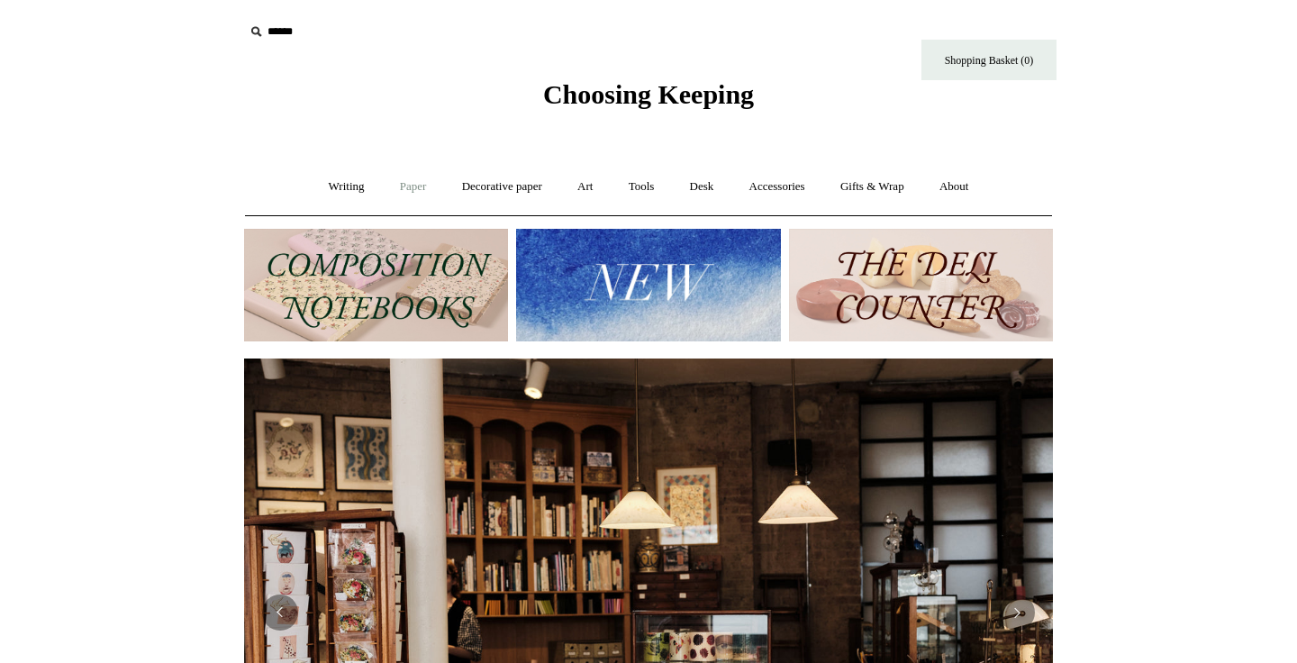
click at [405, 188] on link "Paper +" at bounding box center [413, 187] width 59 height 48
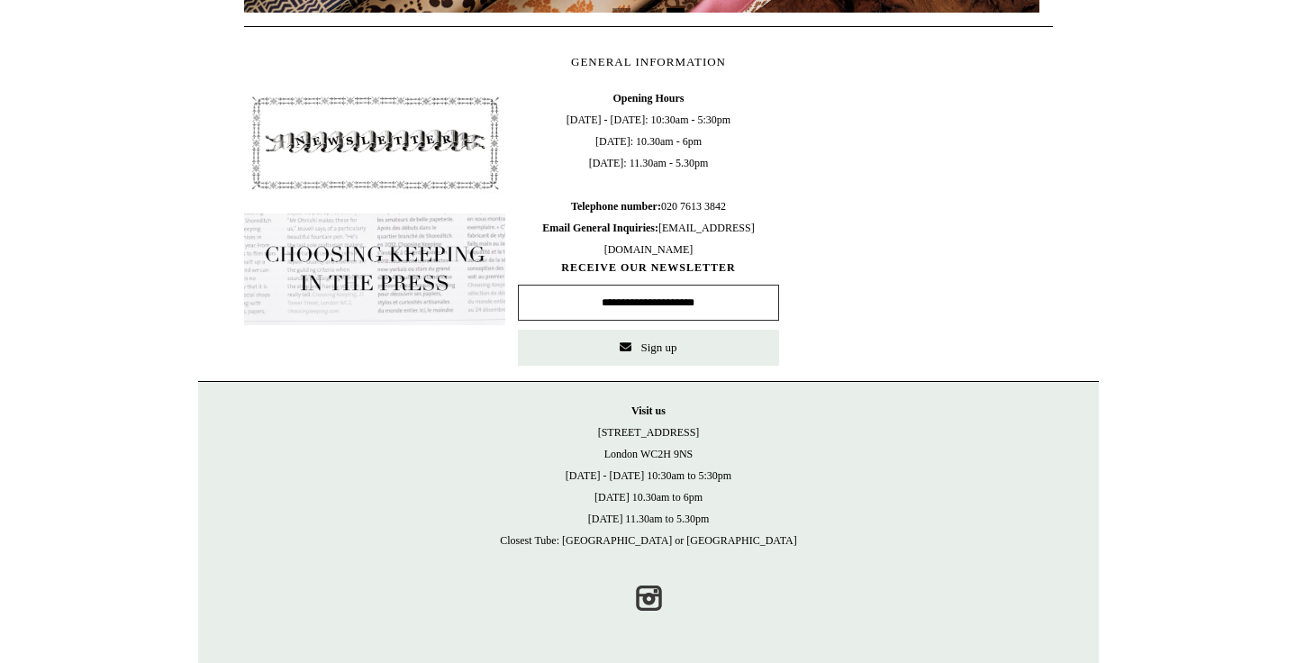
scroll to position [867, 0]
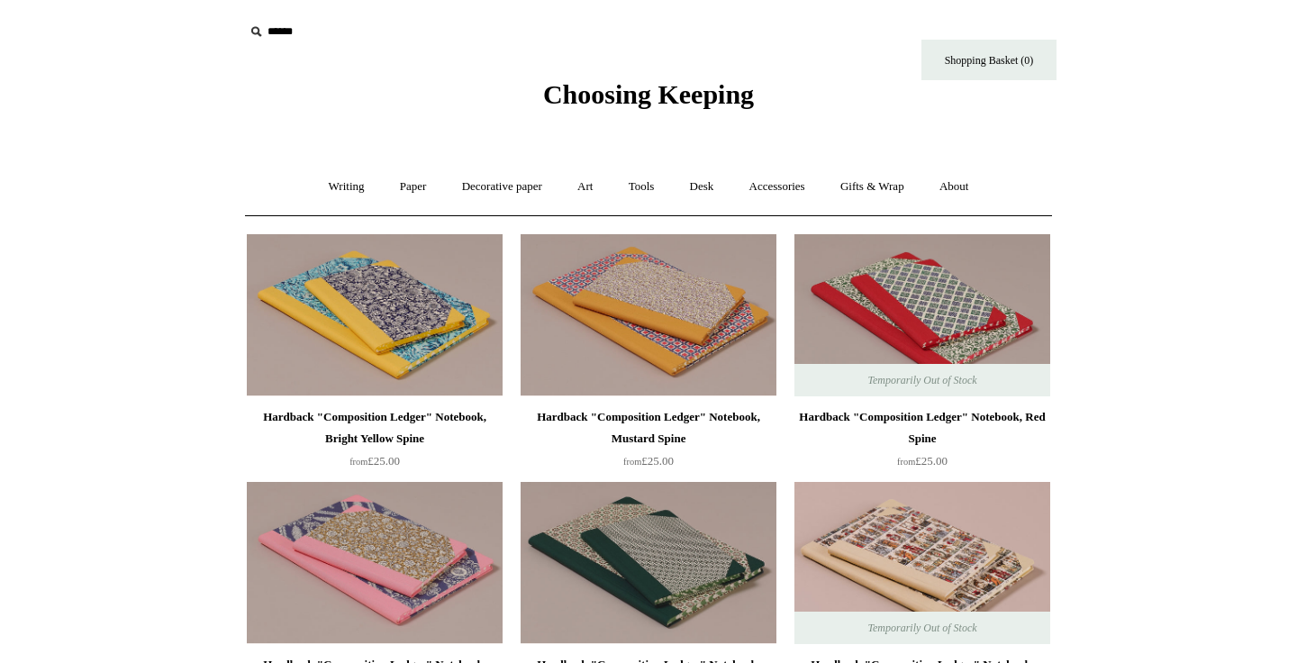
click at [543, 100] on span "Choosing Keeping" at bounding box center [648, 94] width 211 height 30
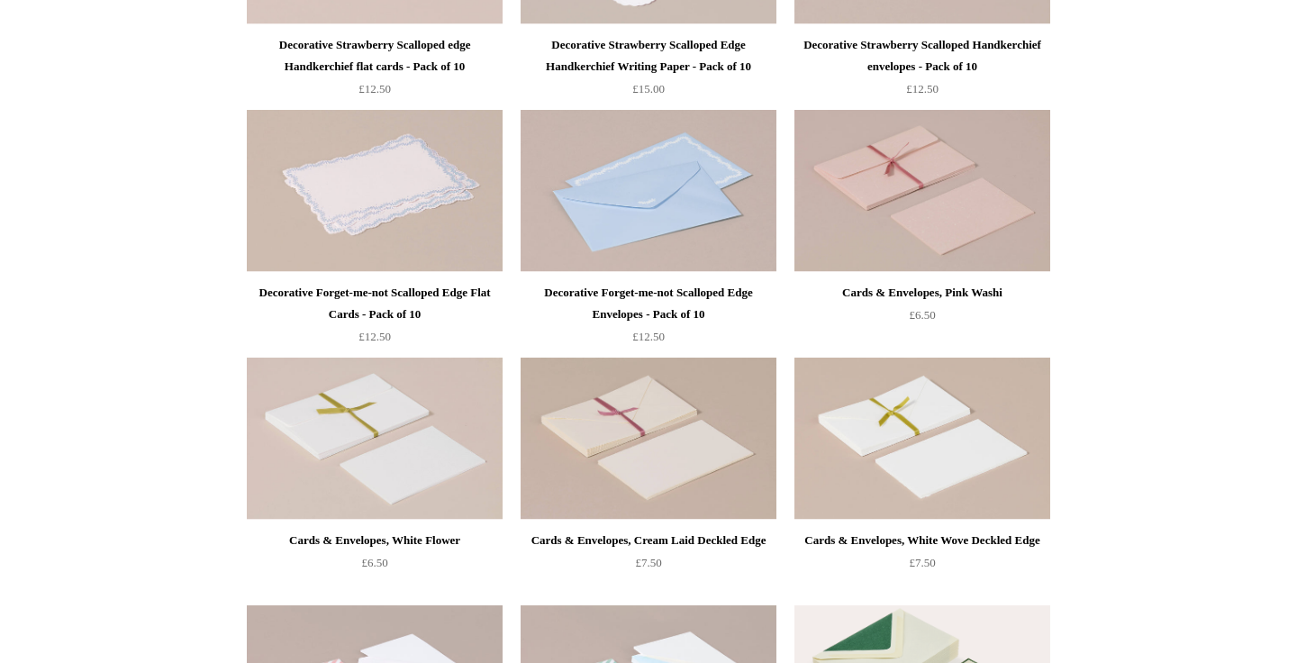
scroll to position [1087, 0]
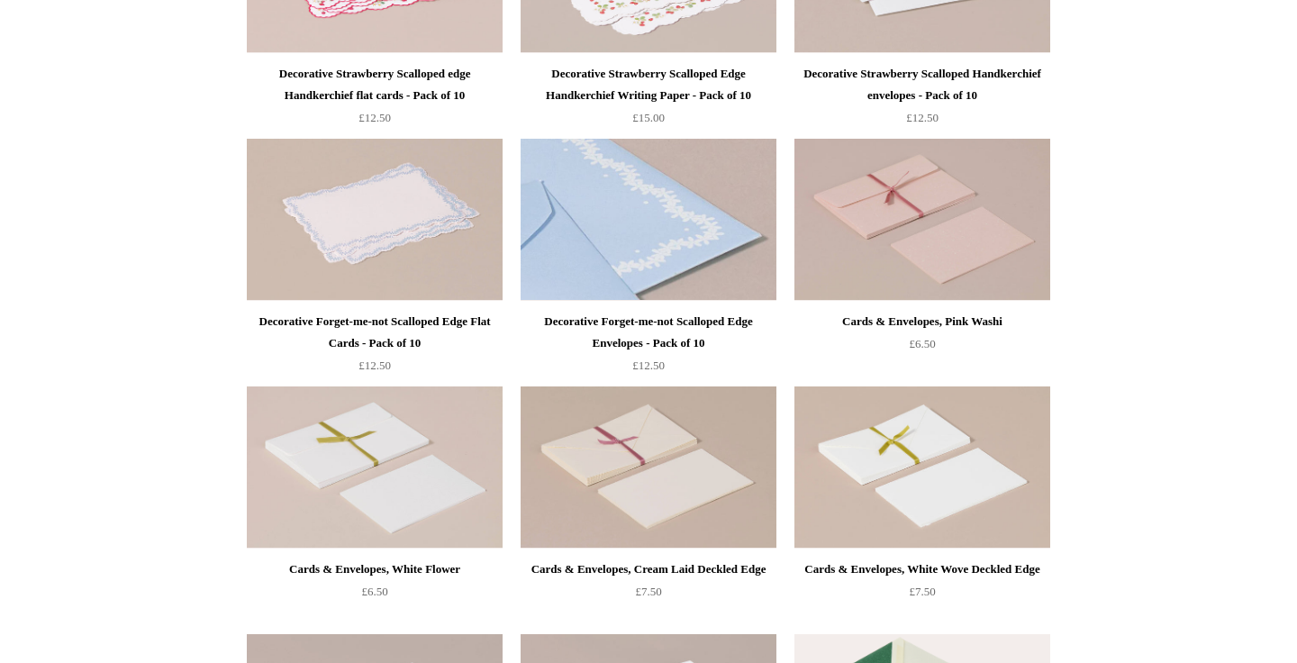
click at [692, 249] on img at bounding box center [649, 220] width 256 height 162
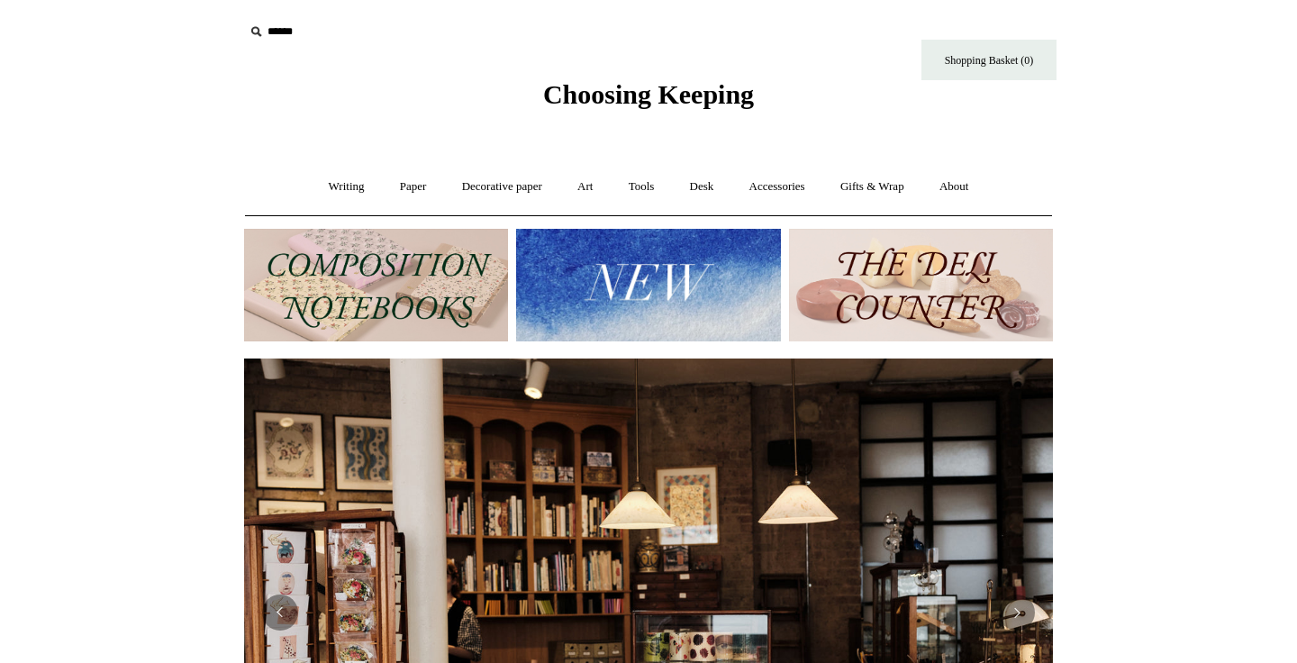
click at [616, 269] on img at bounding box center [648, 285] width 264 height 113
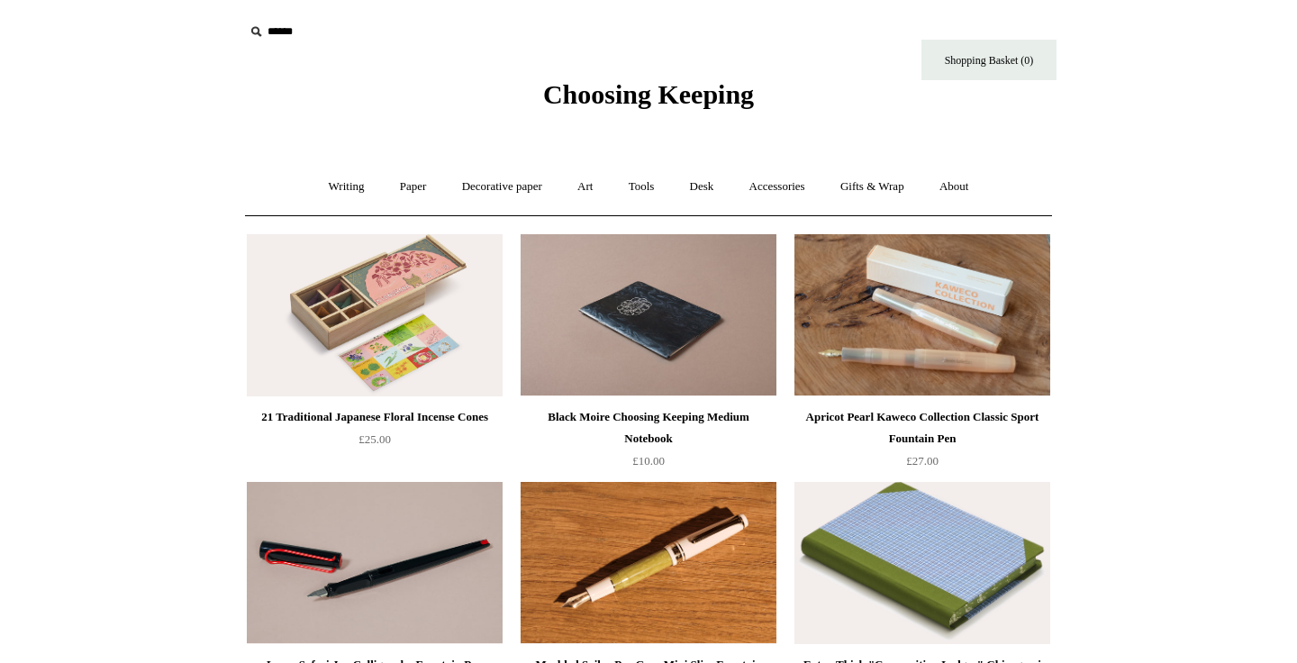
click at [581, 95] on span "Choosing Keeping" at bounding box center [648, 94] width 211 height 30
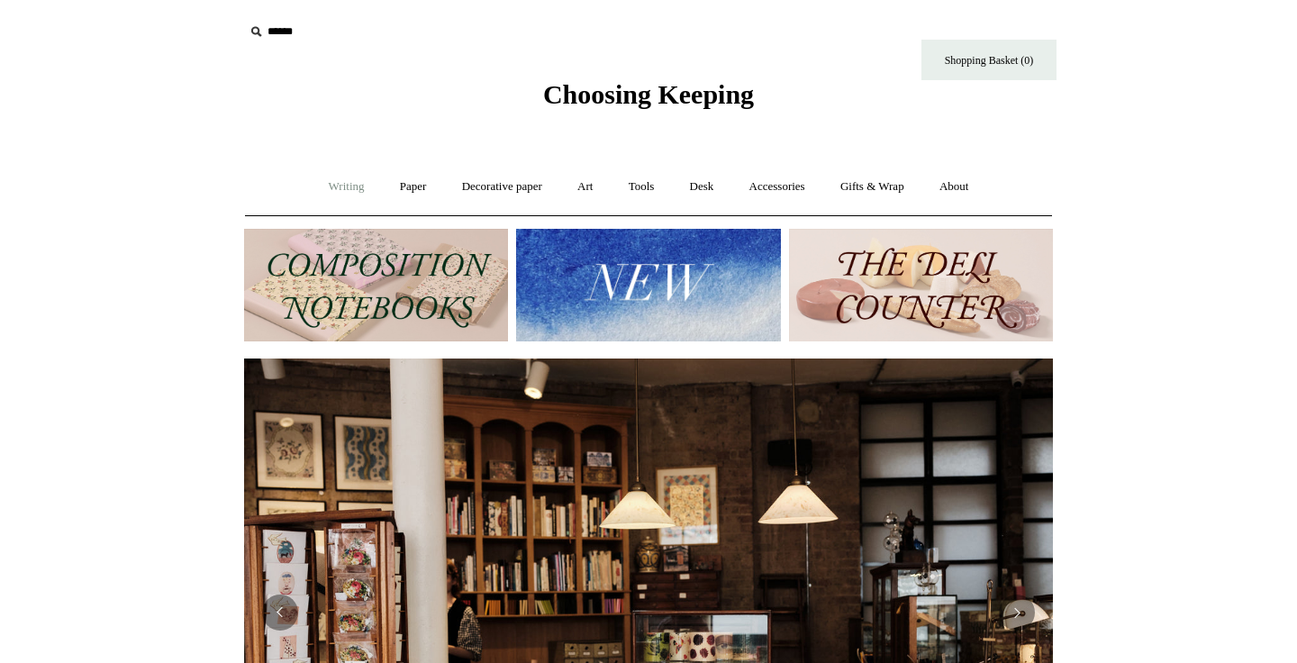
click at [352, 184] on link "Writing +" at bounding box center [347, 187] width 68 height 48
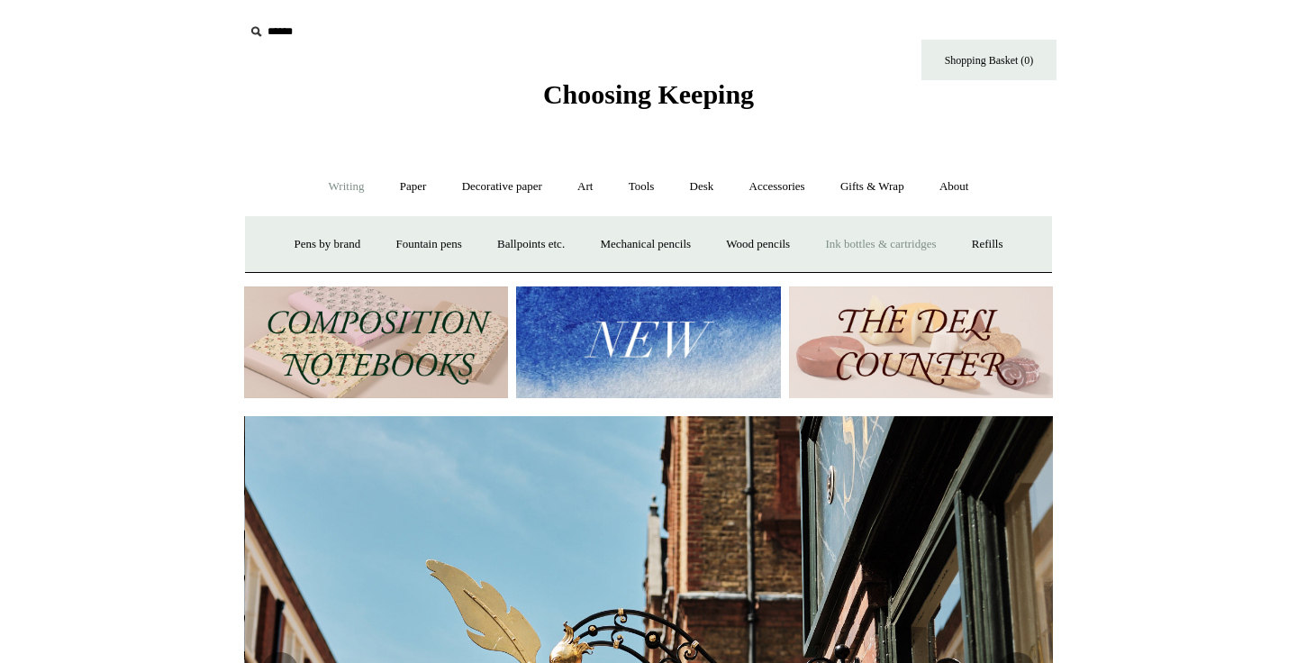
scroll to position [0, 809]
click at [596, 186] on link "Art +" at bounding box center [585, 187] width 48 height 48
click at [973, 269] on link "Art sets" at bounding box center [1007, 245] width 68 height 48
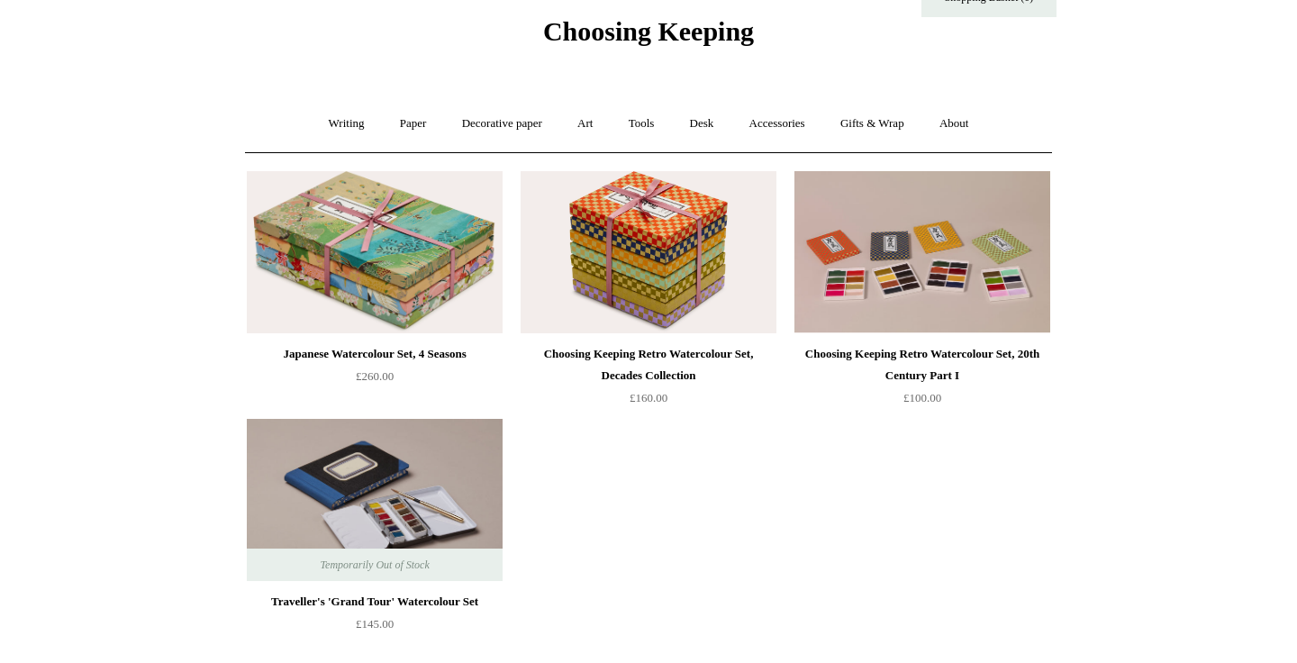
scroll to position [68, 0]
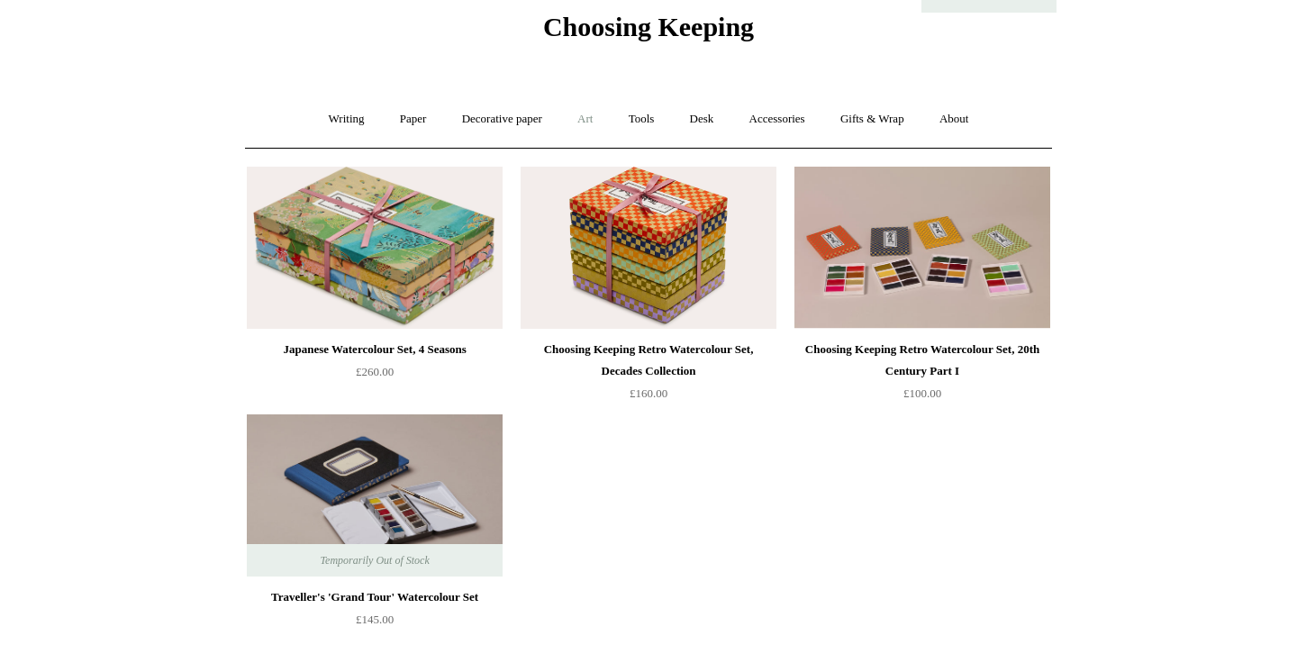
click at [588, 120] on link "Art +" at bounding box center [585, 120] width 48 height 48
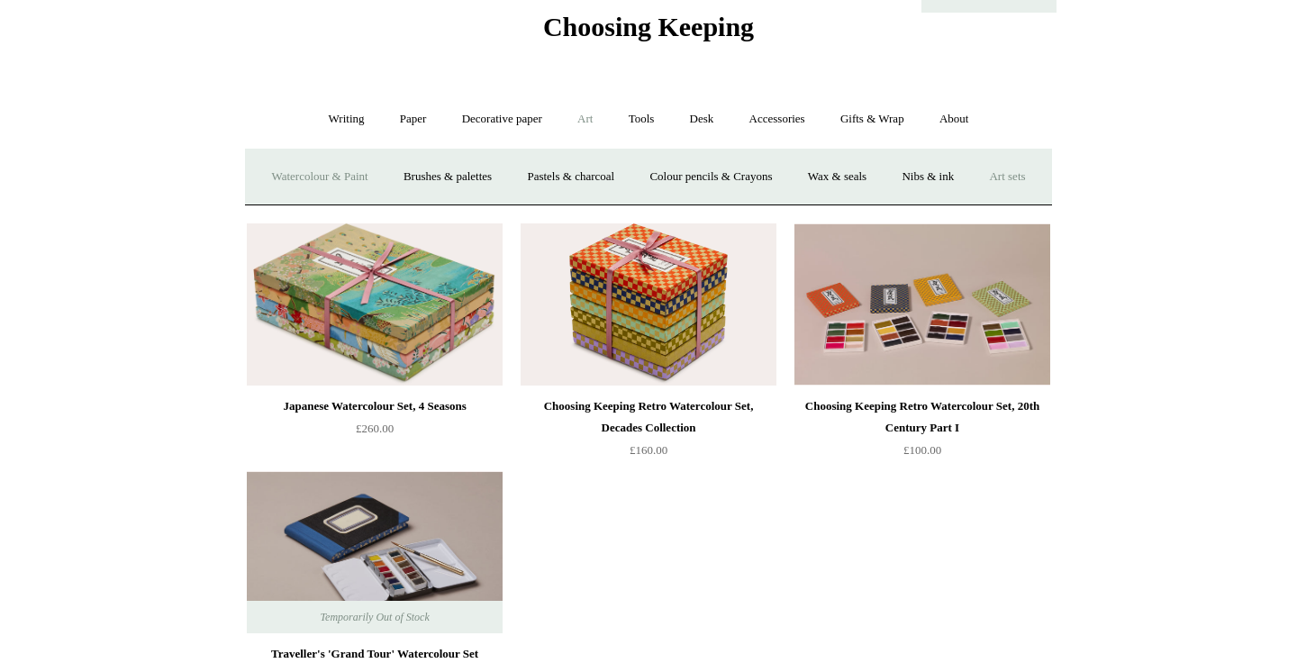
click at [384, 178] on link "Watercolour & Paint" at bounding box center [319, 177] width 129 height 48
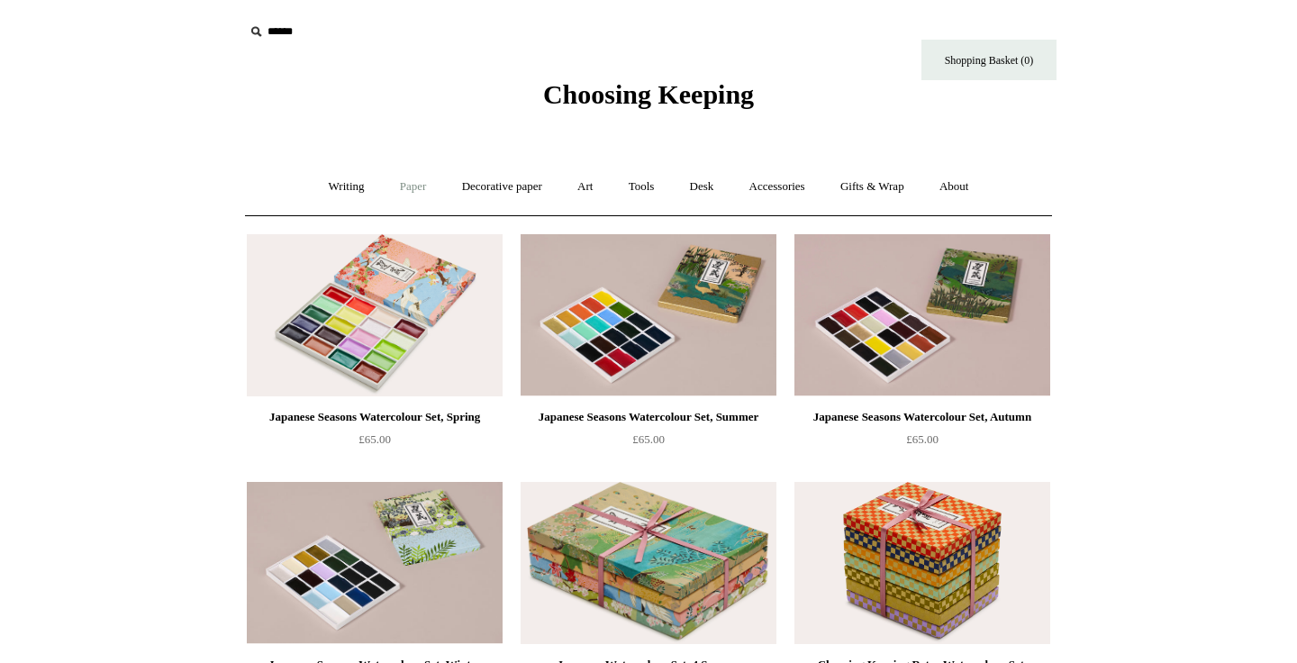
click at [397, 184] on link "Paper +" at bounding box center [413, 187] width 59 height 48
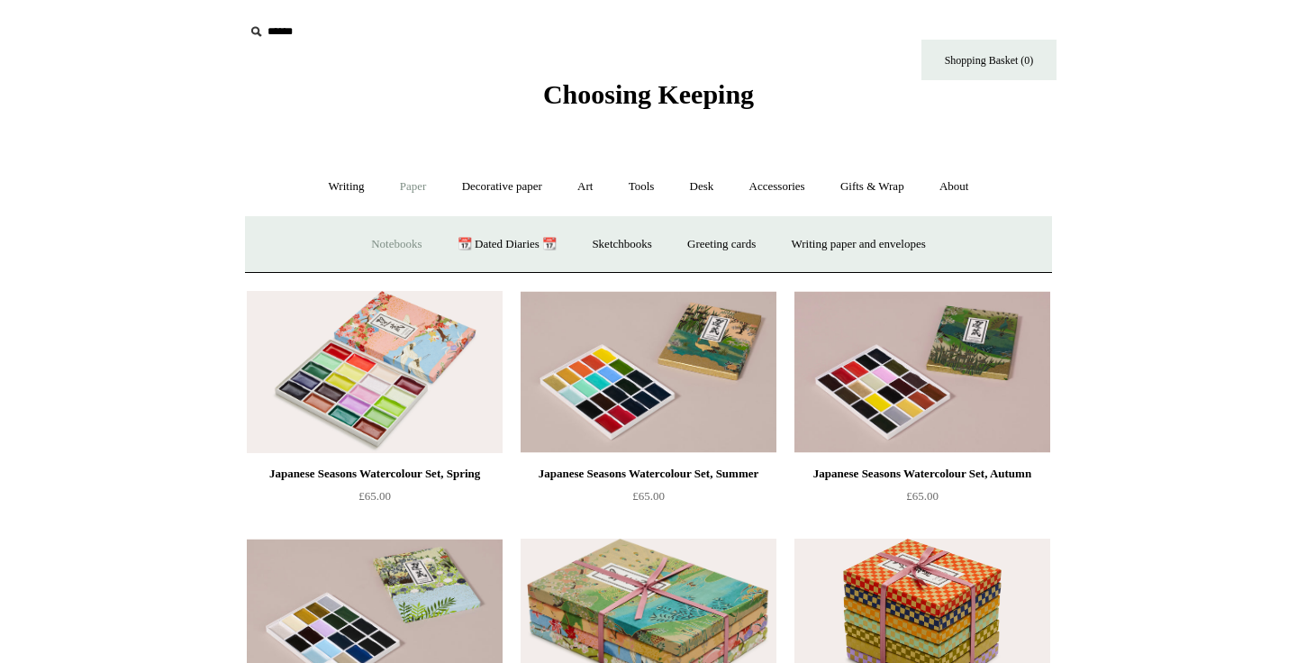
click at [389, 241] on link "Notebooks +" at bounding box center [396, 245] width 83 height 48
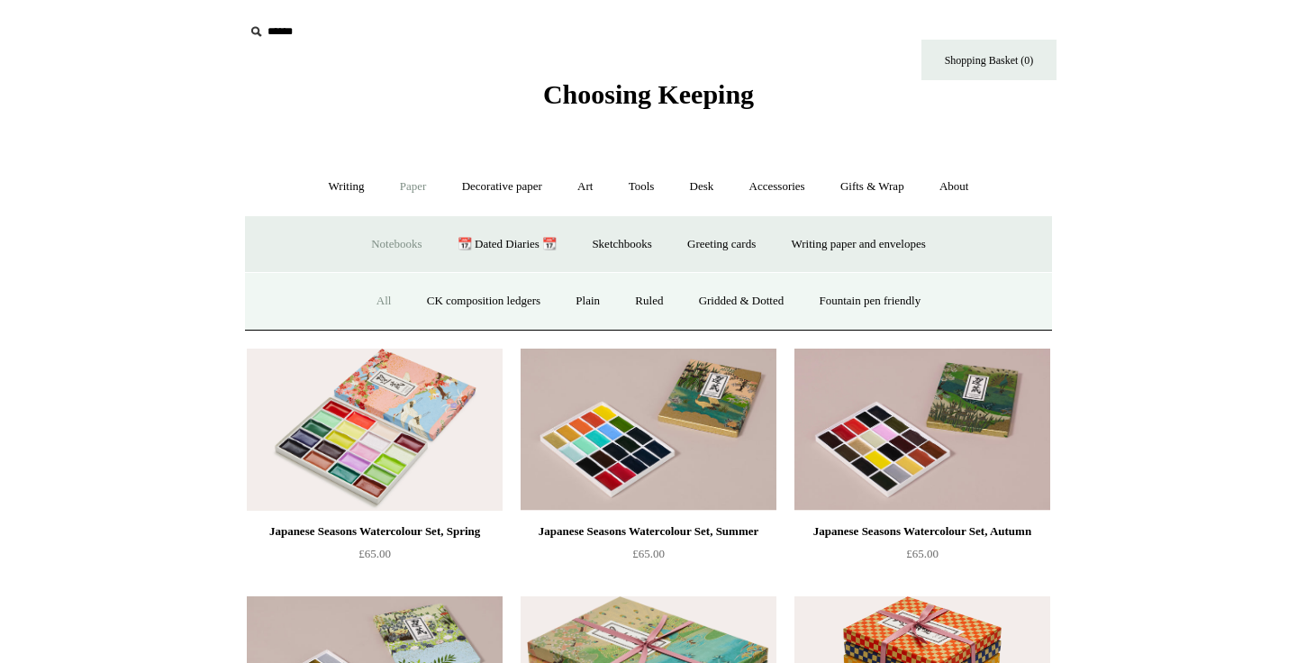
click at [369, 301] on link "All" at bounding box center [384, 302] width 48 height 48
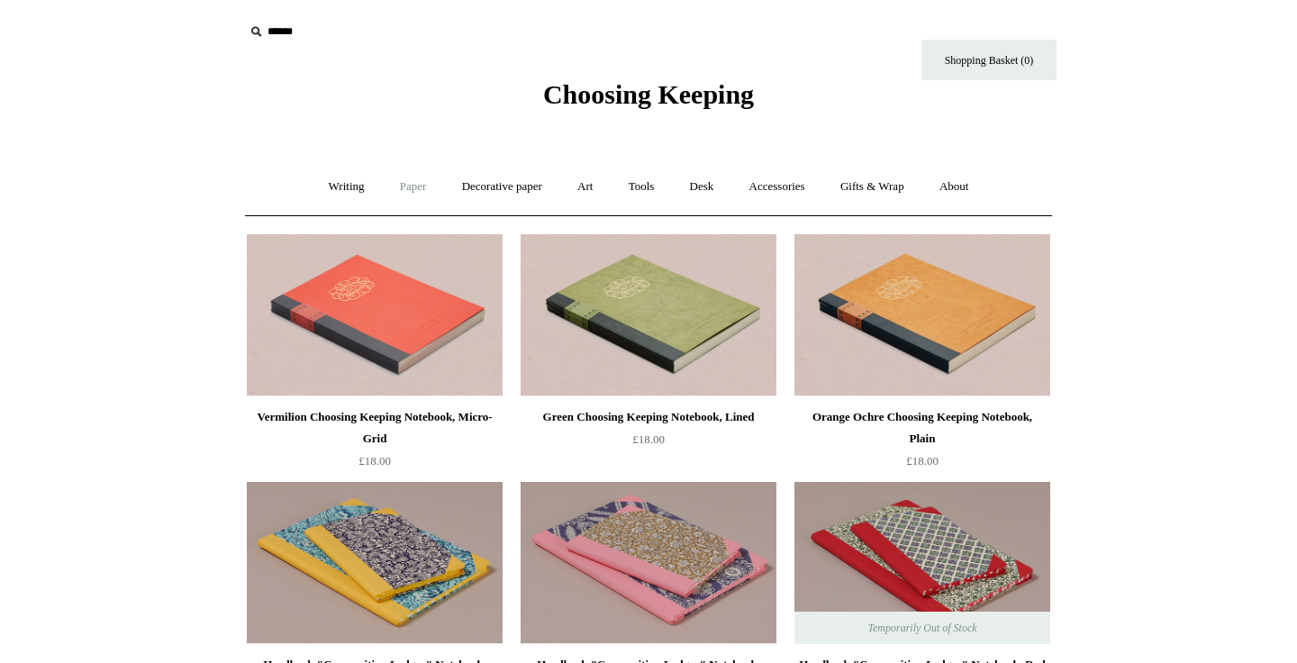
click at [413, 187] on link "Paper +" at bounding box center [413, 187] width 59 height 48
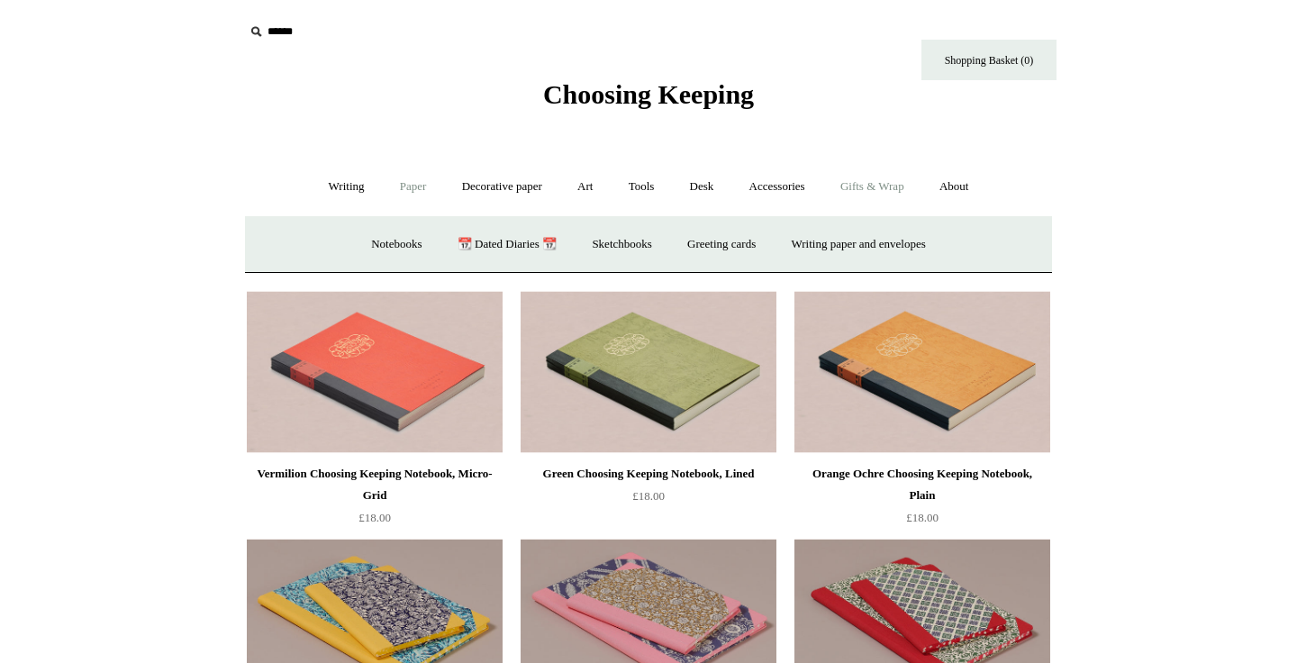
click at [895, 191] on link "Gifts & Wrap +" at bounding box center [872, 187] width 96 height 48
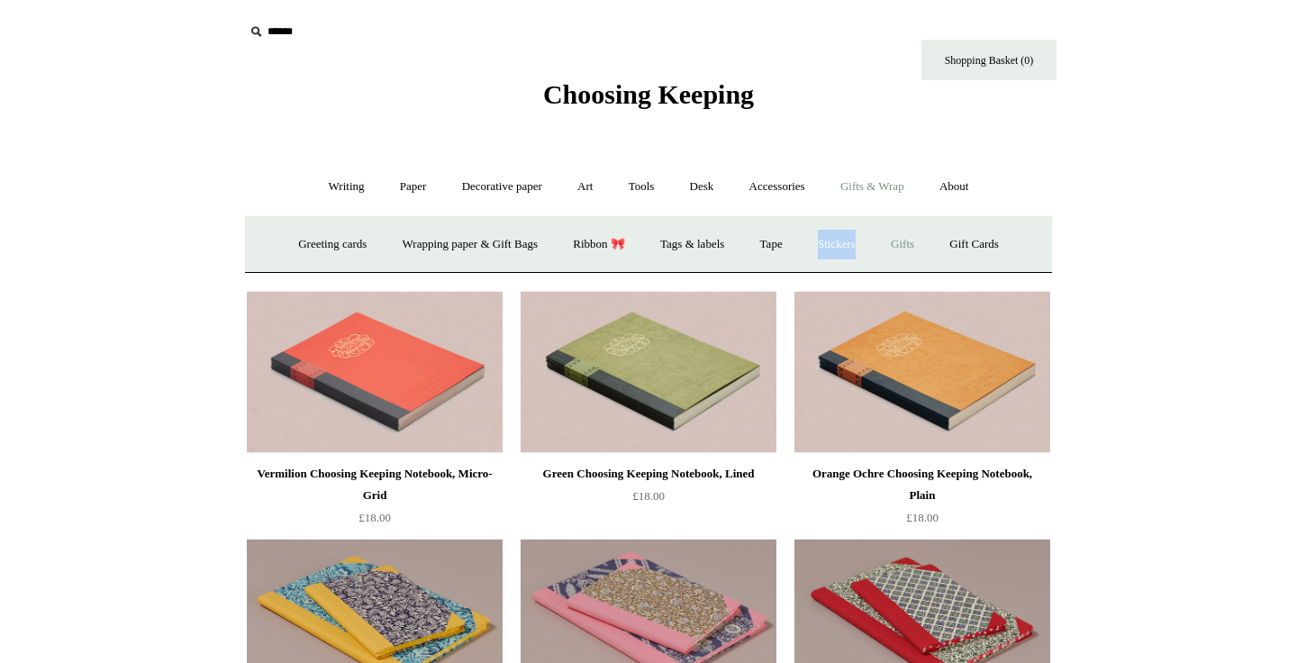
click at [918, 247] on link "Gifts +" at bounding box center [903, 245] width 56 height 48
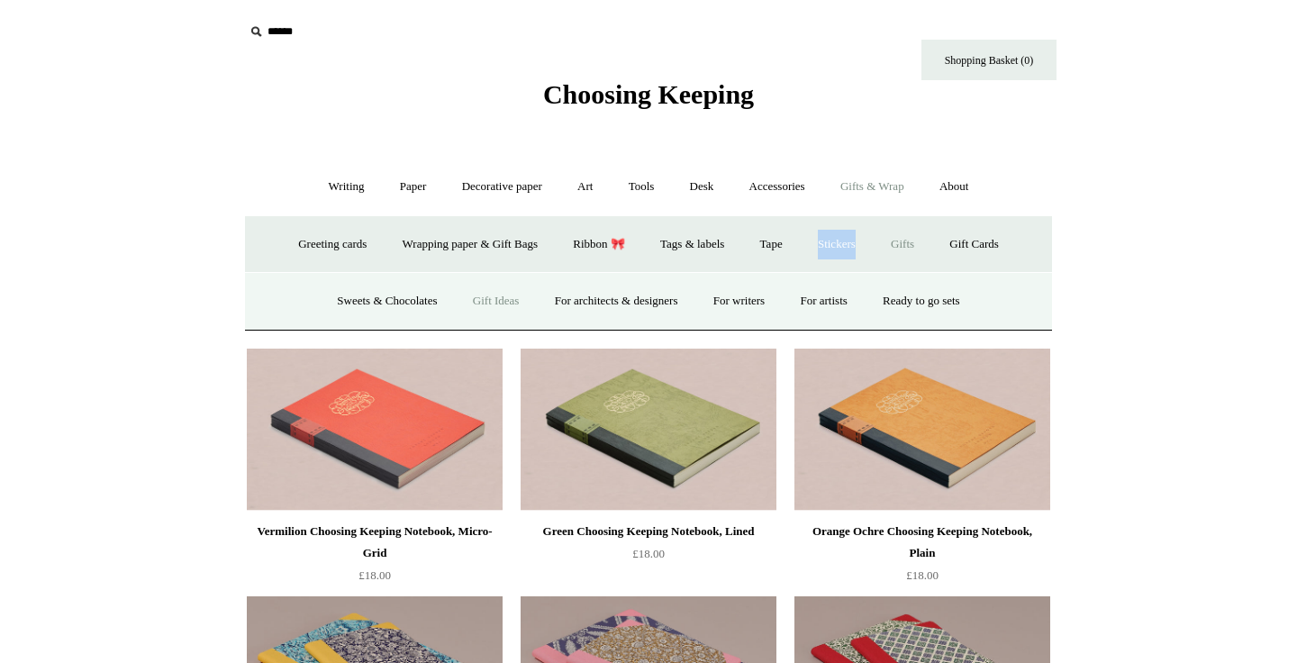
click at [487, 302] on link "Gift Ideas" at bounding box center [496, 302] width 79 height 48
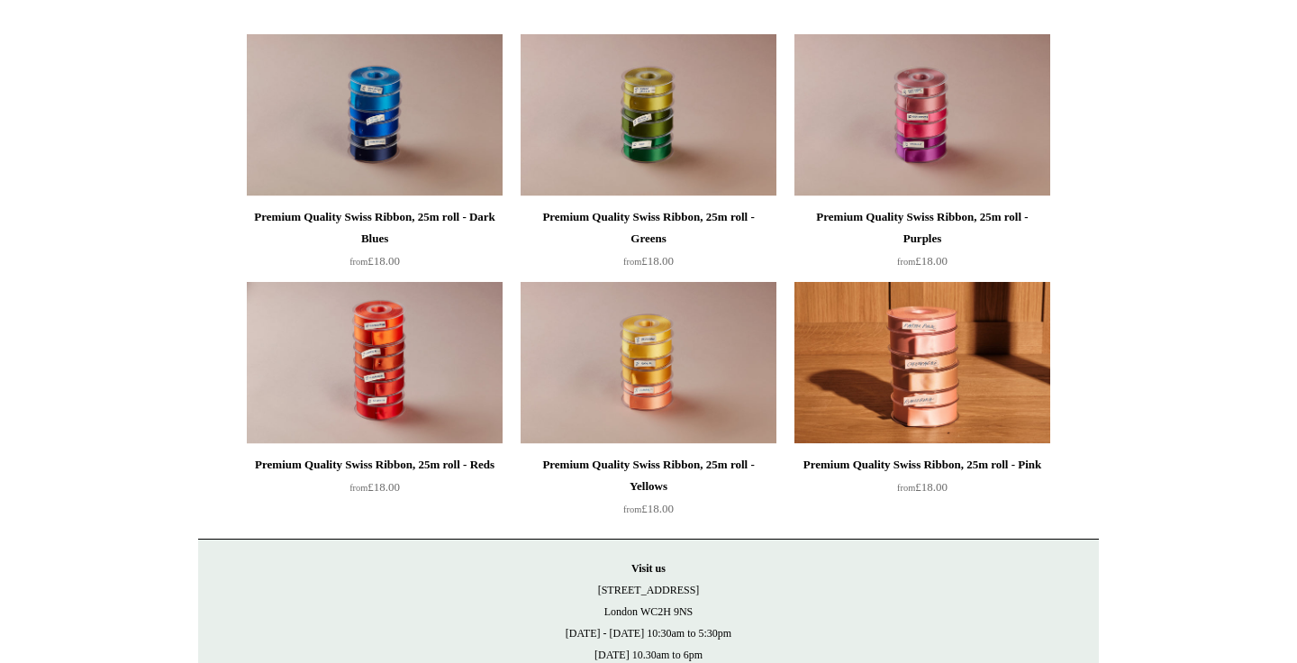
scroll to position [2092, 0]
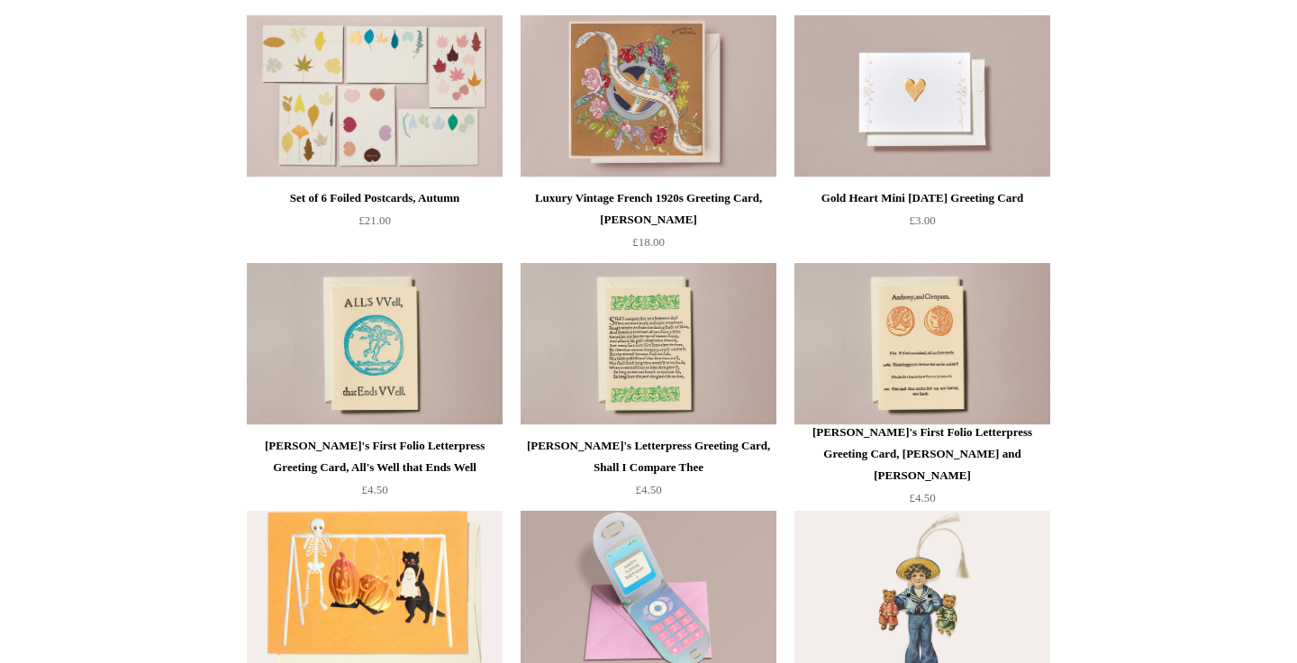
scroll to position [6753, 0]
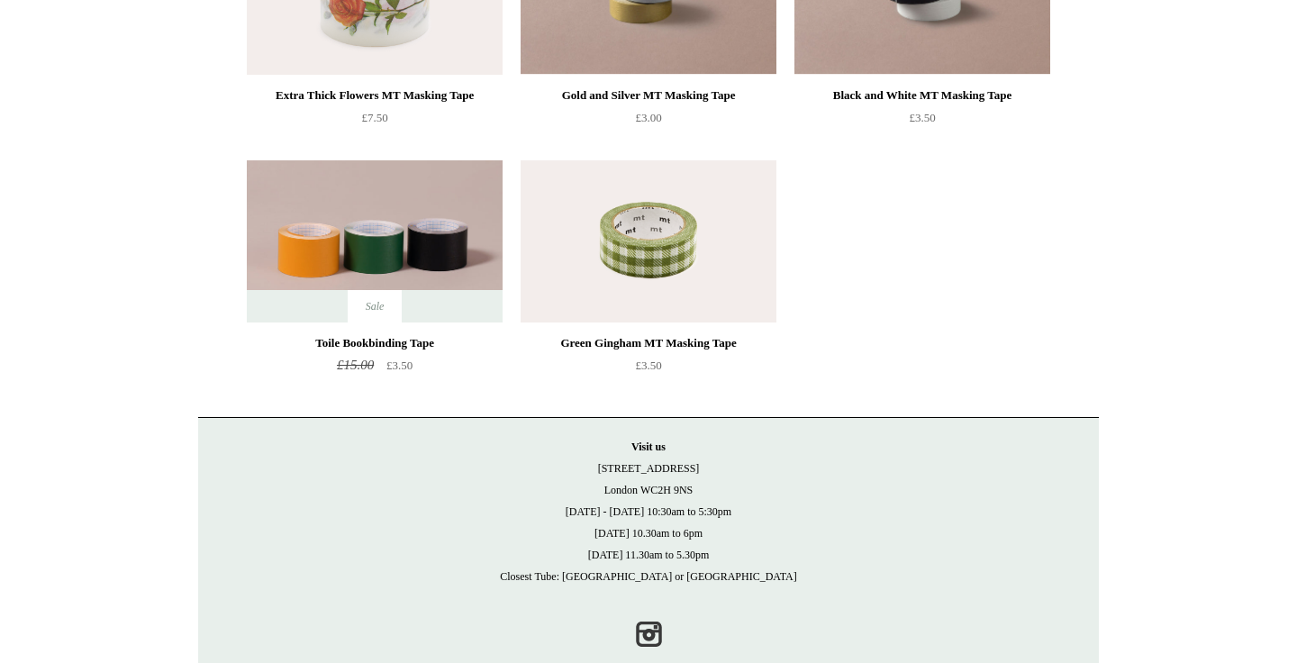
scroll to position [605, 0]
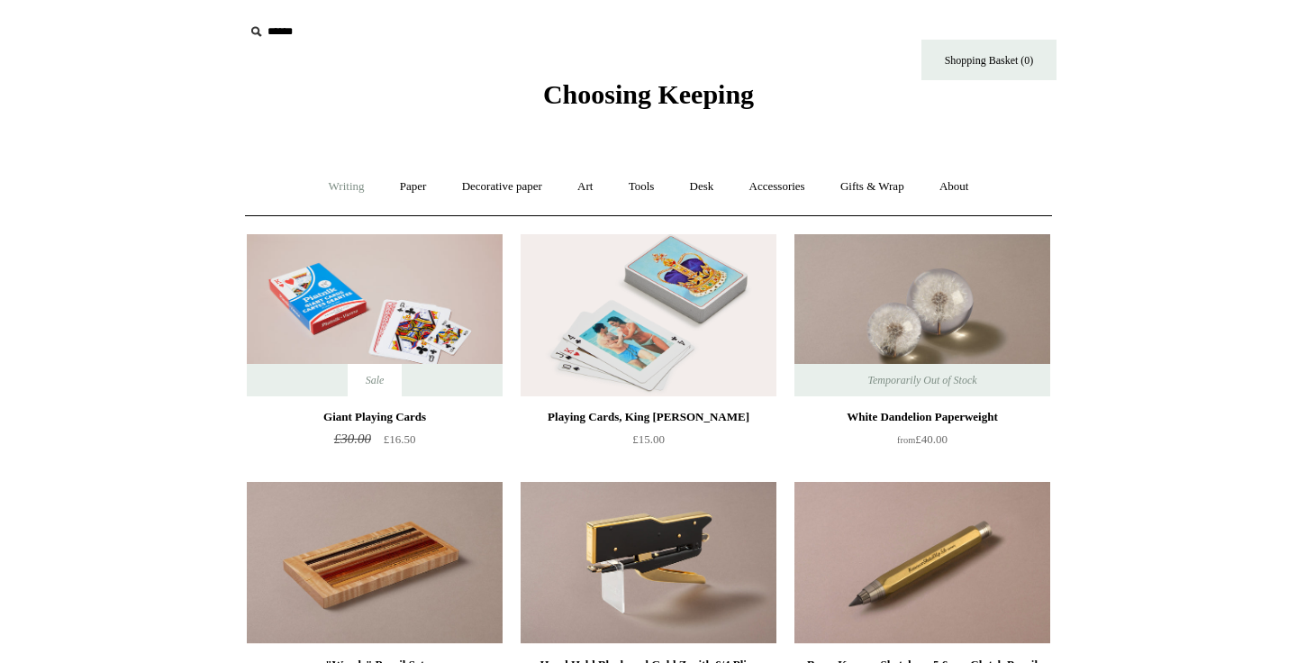
click at [353, 184] on link "Writing +" at bounding box center [347, 187] width 68 height 48
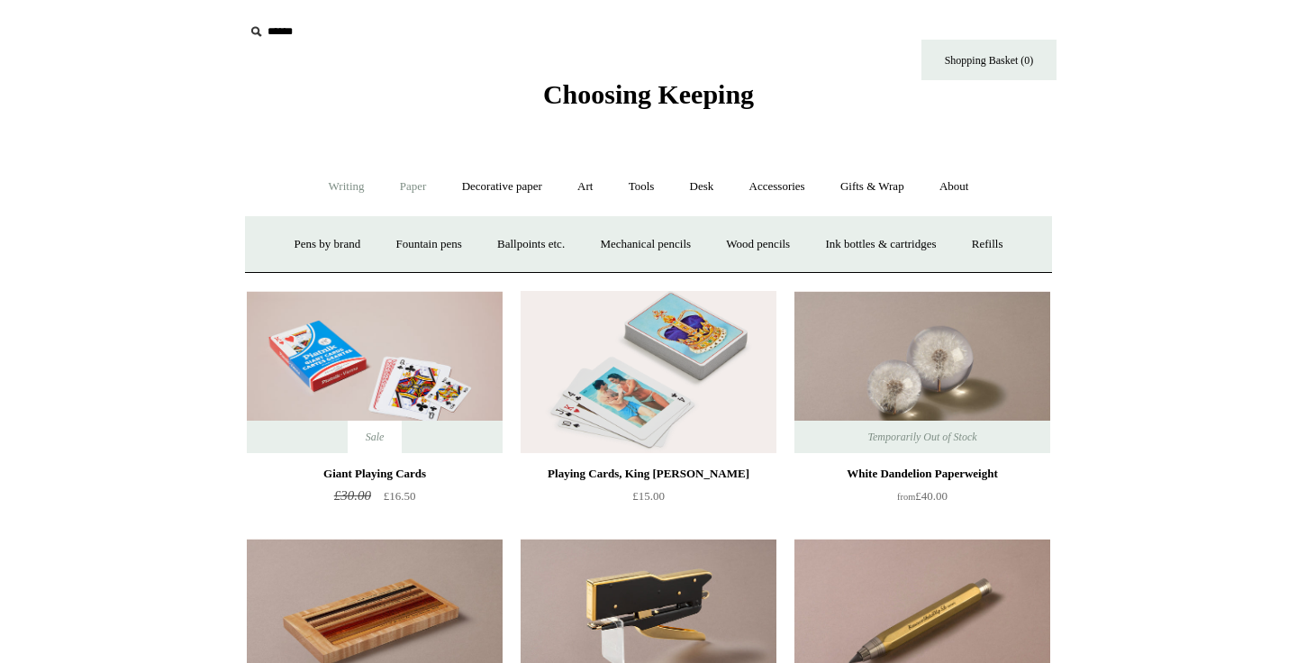
click at [408, 191] on link "Paper +" at bounding box center [413, 187] width 59 height 48
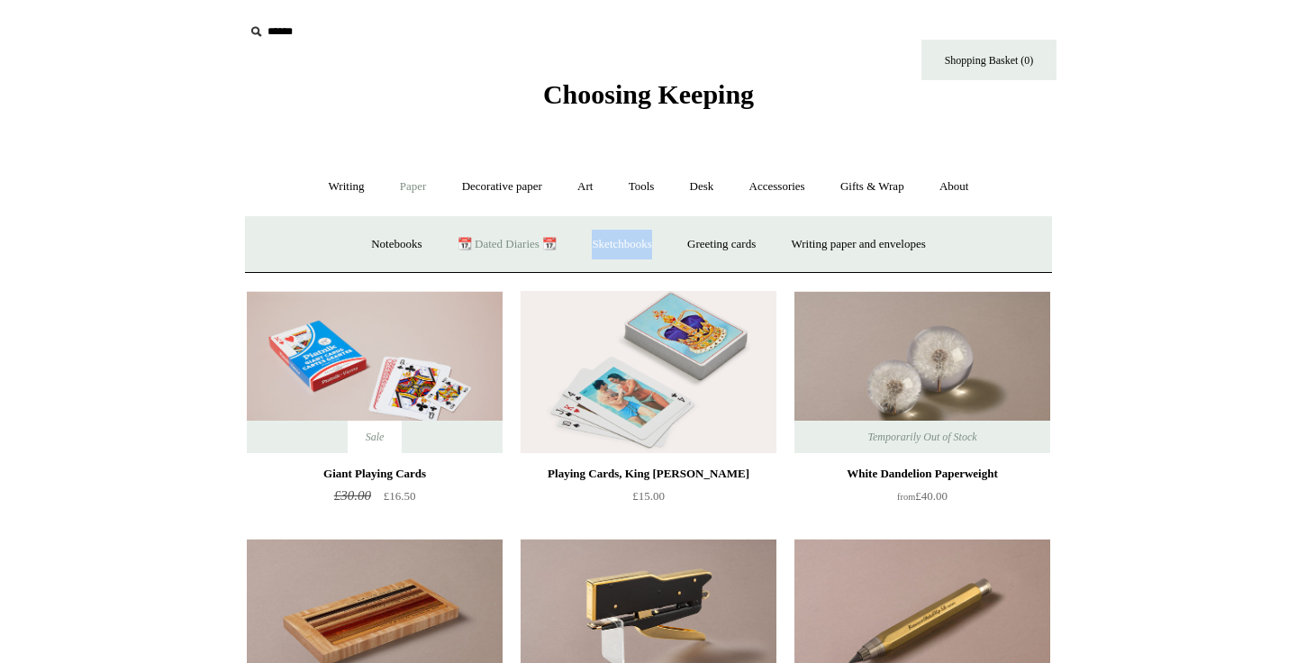
click at [502, 245] on link "📆 Dated Diaries 📆" at bounding box center [508, 245] width 132 height 48
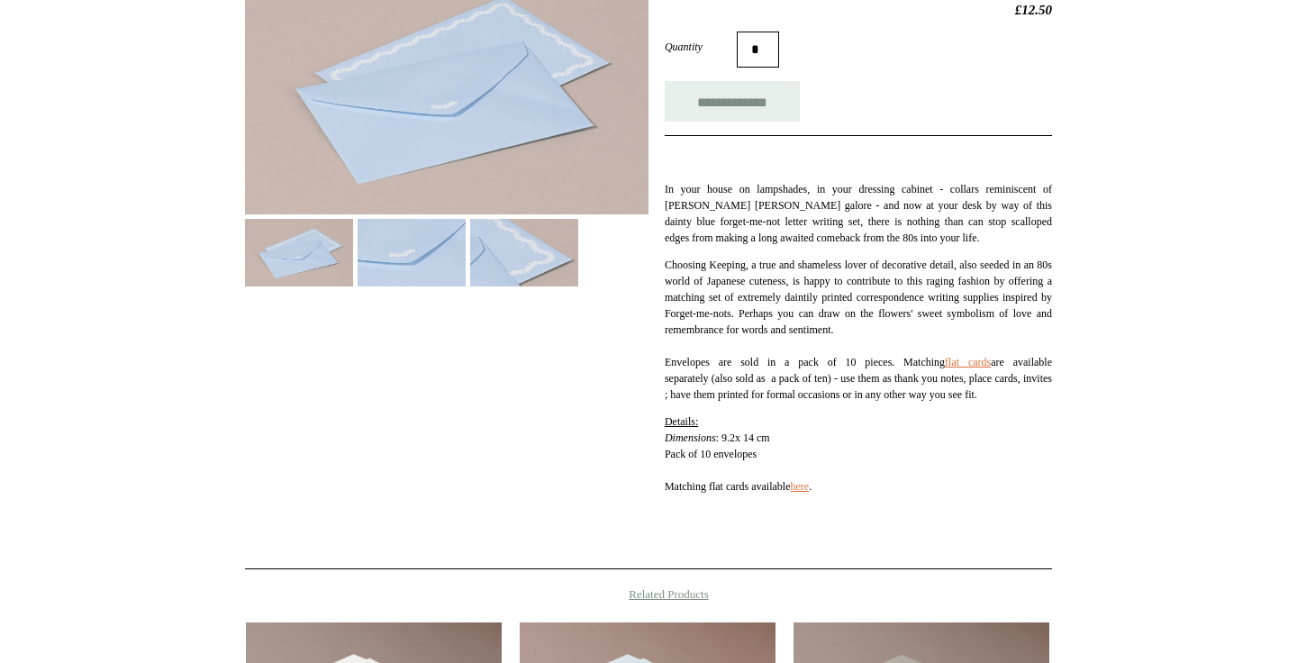
scroll to position [318, 0]
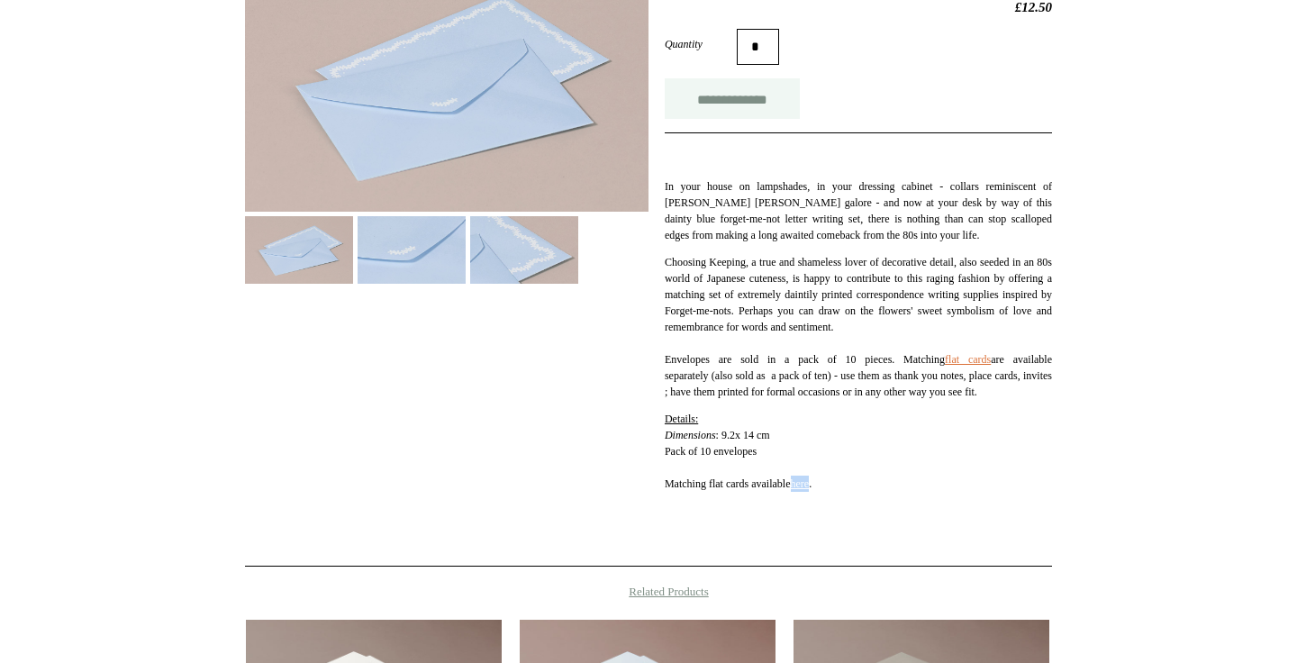
click at [770, 105] on input "**********" at bounding box center [732, 98] width 135 height 41
type input "**********"
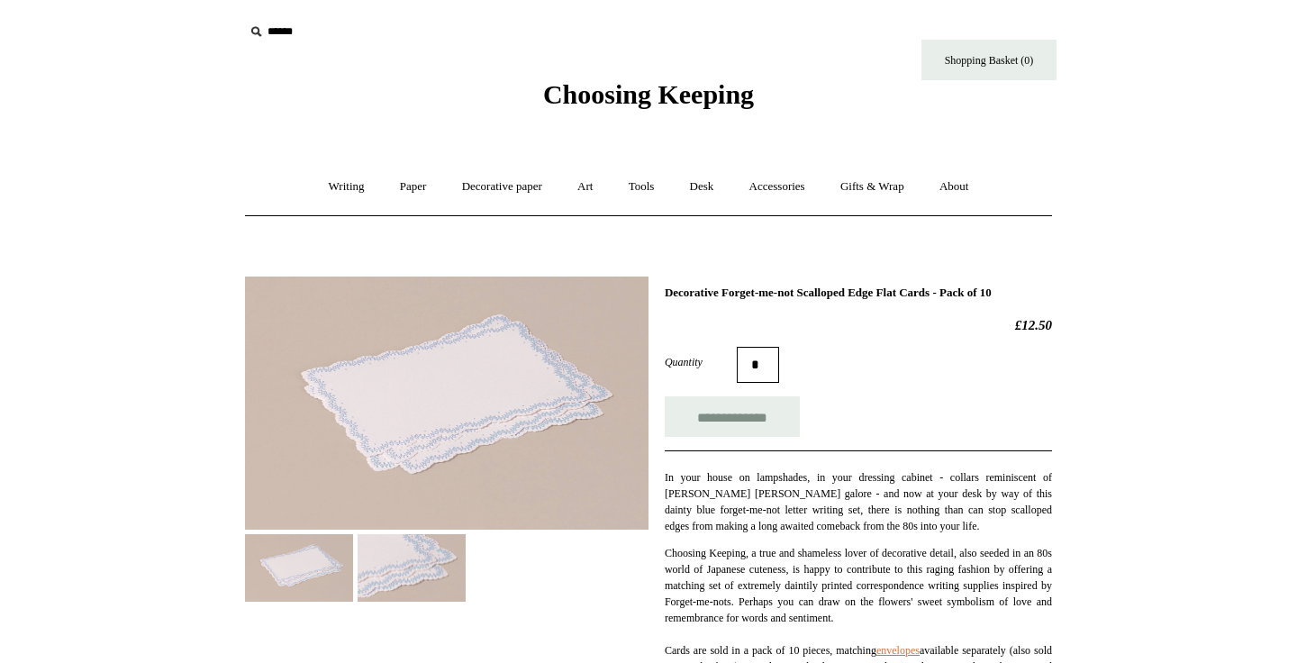
scroll to position [96, 0]
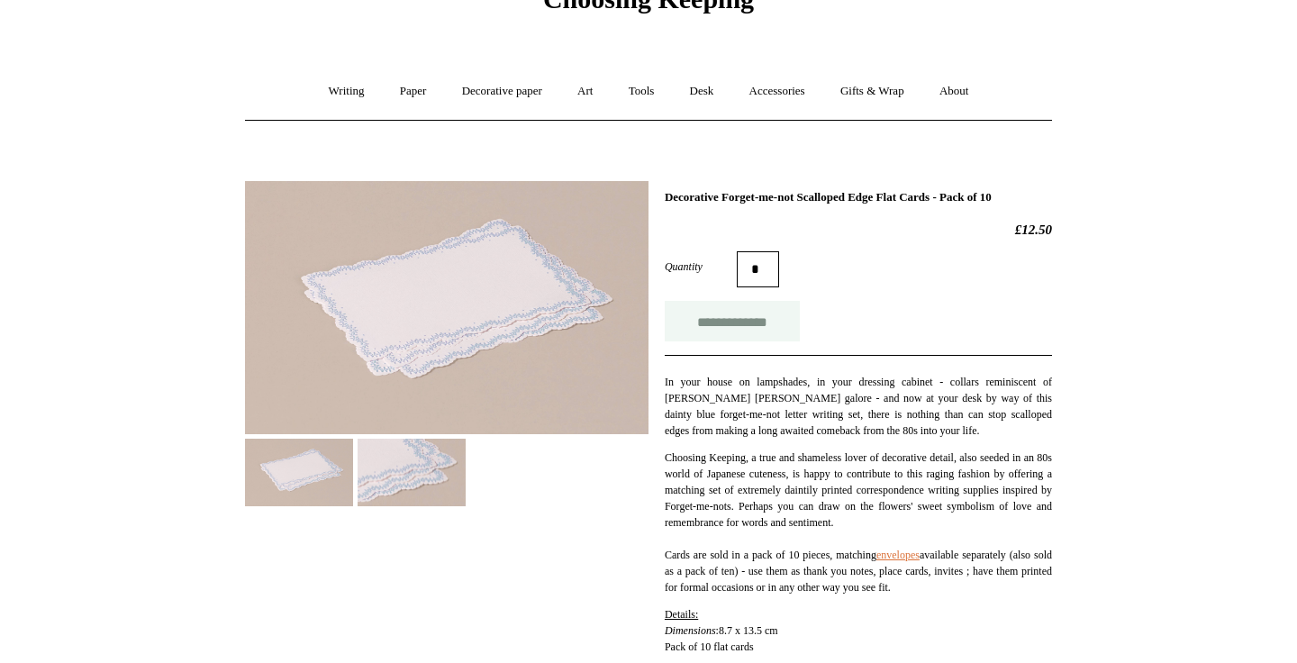
click at [767, 324] on input "**********" at bounding box center [732, 321] width 135 height 41
type input "**********"
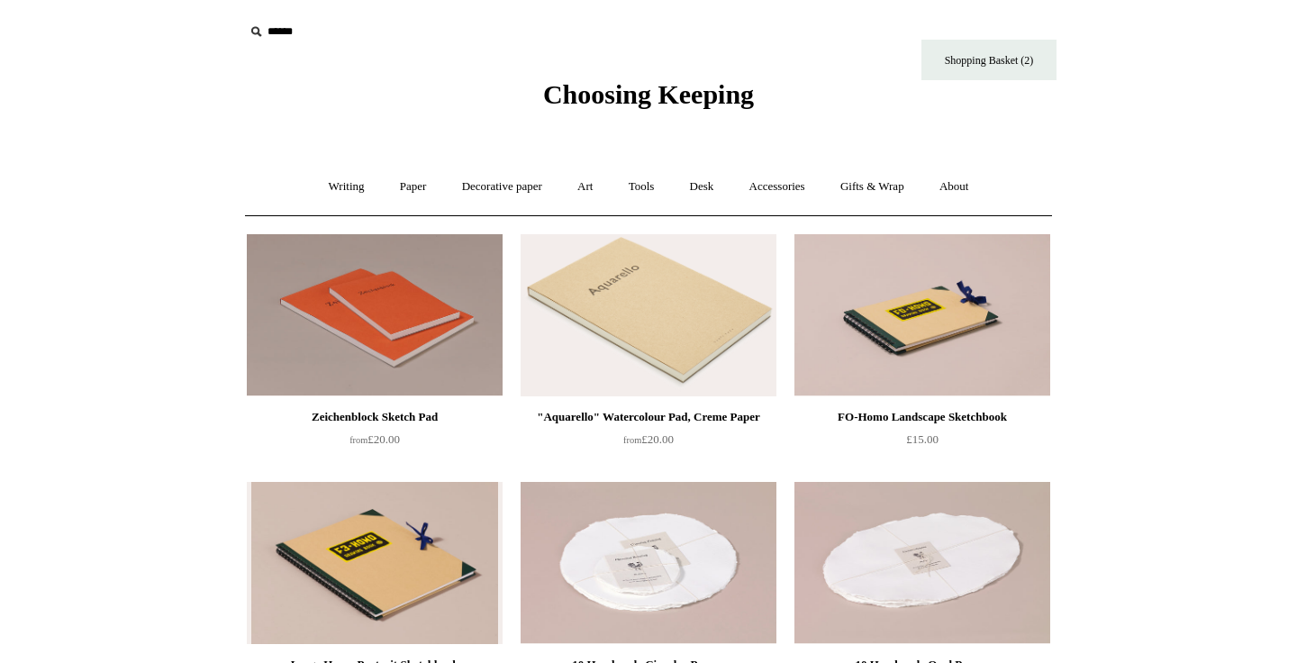
click at [596, 96] on span "Choosing Keeping" at bounding box center [648, 94] width 211 height 30
